Goal: Task Accomplishment & Management: Manage account settings

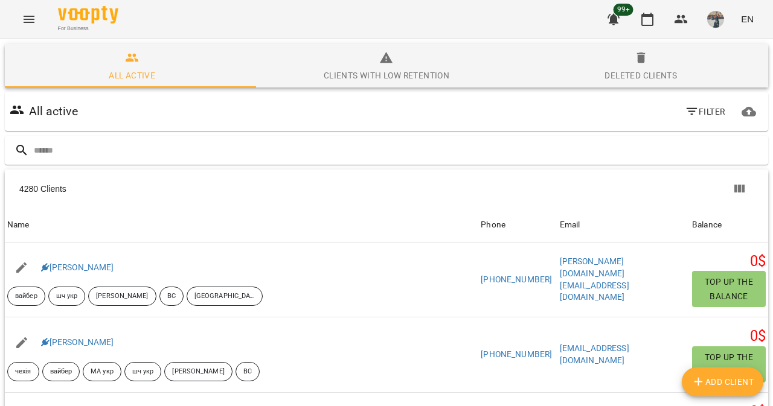
click at [46, 17] on div "For Business 99+ EN" at bounding box center [386, 19] width 773 height 39
click at [34, 17] on icon "Menu" at bounding box center [29, 19] width 14 height 14
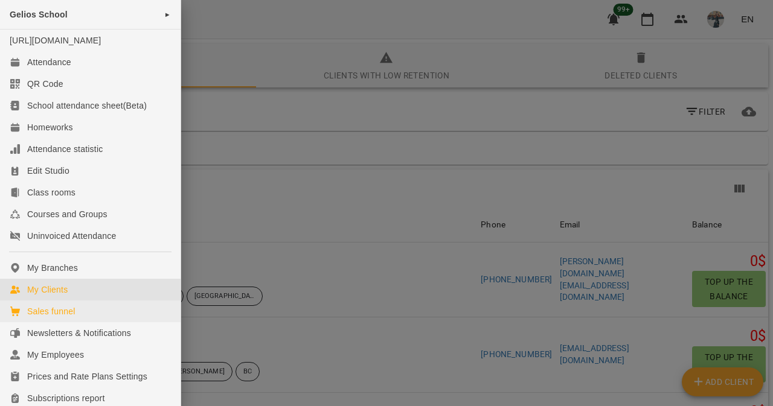
scroll to position [202, 0]
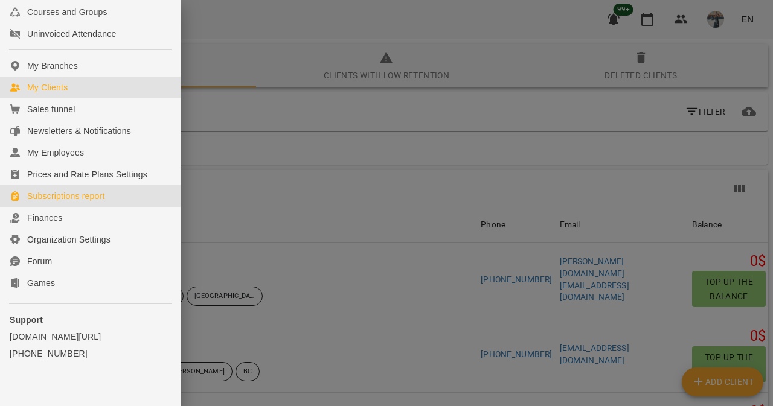
click at [92, 202] on div "Subscriptions report" at bounding box center [66, 196] width 78 height 12
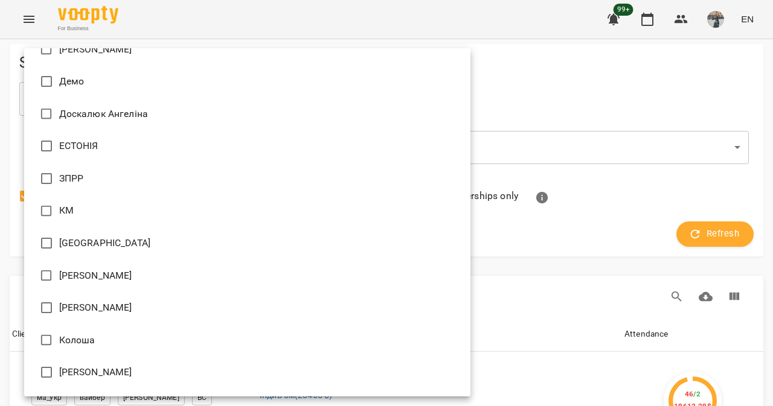
scroll to position [9432, 0]
click at [225, 105] on li "Доскалюк Ангеліна" at bounding box center [247, 113] width 446 height 33
type input "**********"
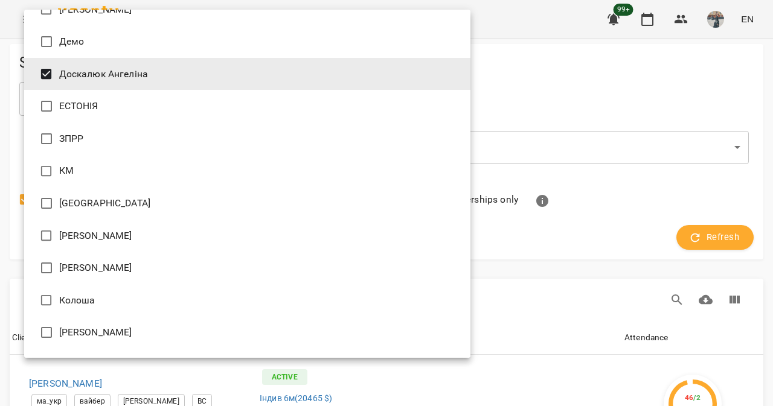
scroll to position [587, 0]
click at [610, 174] on div at bounding box center [386, 203] width 773 height 406
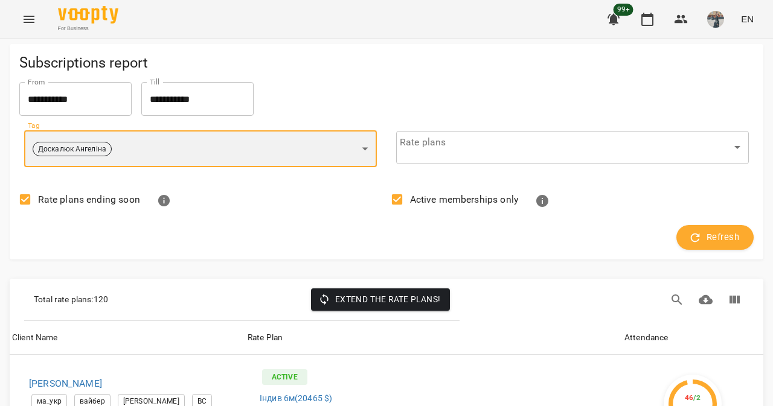
scroll to position [0, 0]
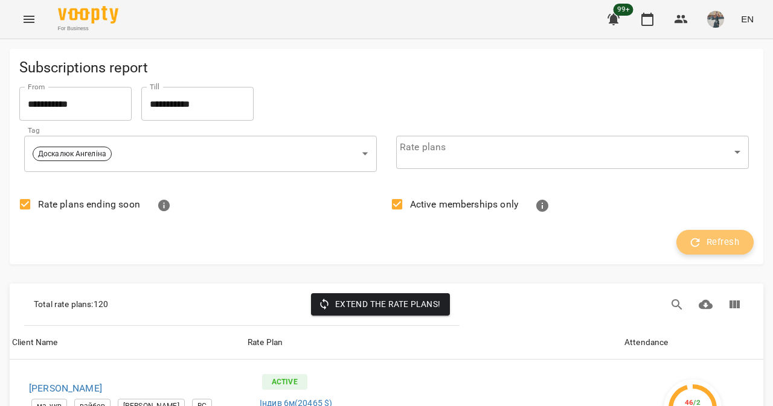
click at [696, 253] on button "Refresh" at bounding box center [714, 242] width 77 height 25
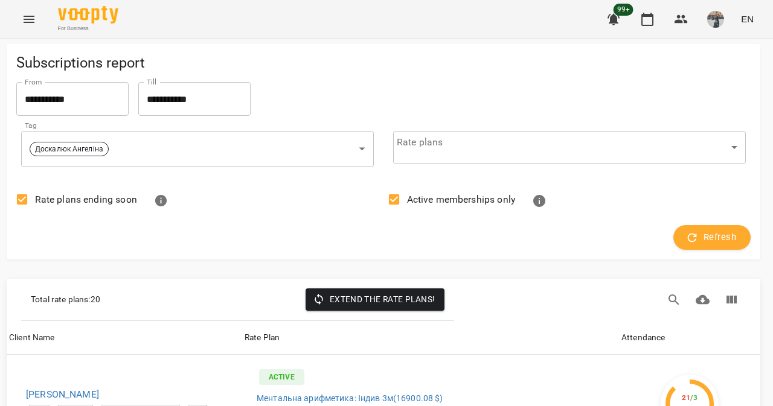
scroll to position [342, 3]
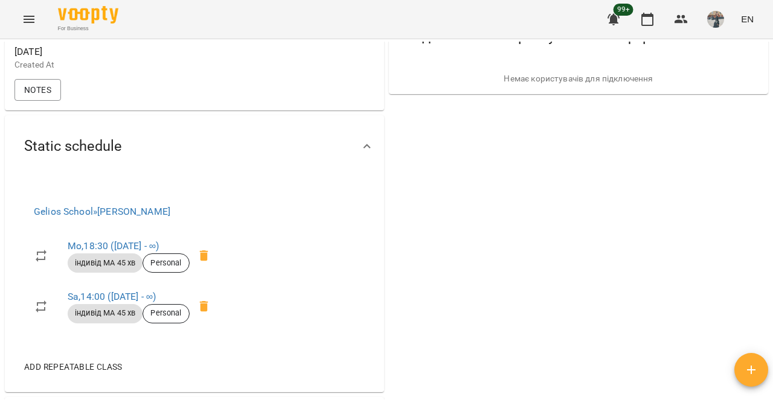
scroll to position [438, 0]
